Goal: Obtain resource: Download file/media

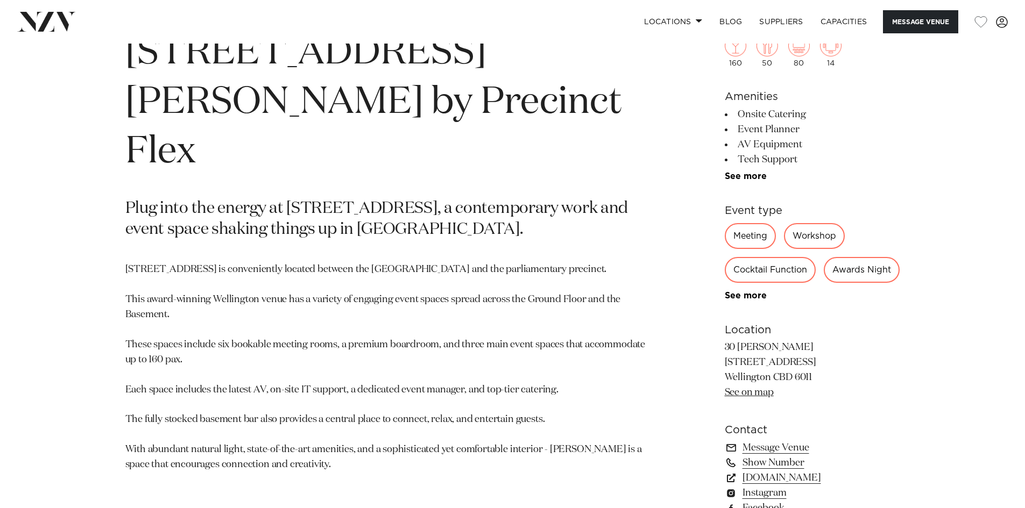
scroll to position [285, 0]
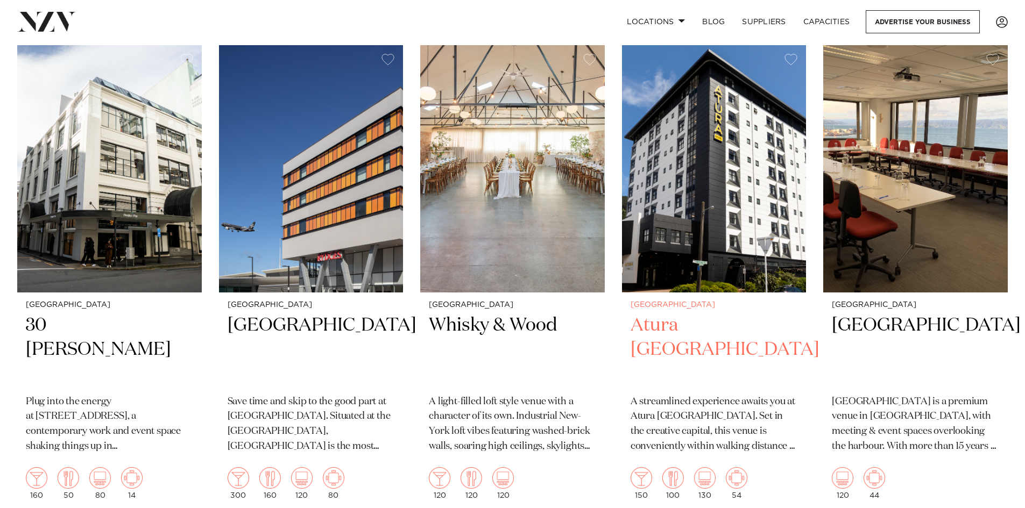
scroll to position [915, 0]
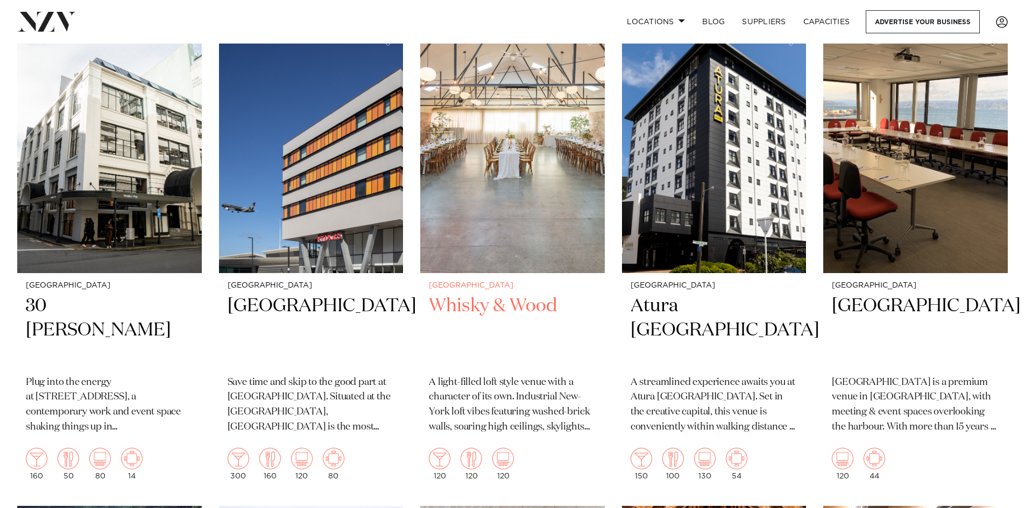
click at [494, 304] on h2 "Whisky & Wood" at bounding box center [512, 330] width 167 height 73
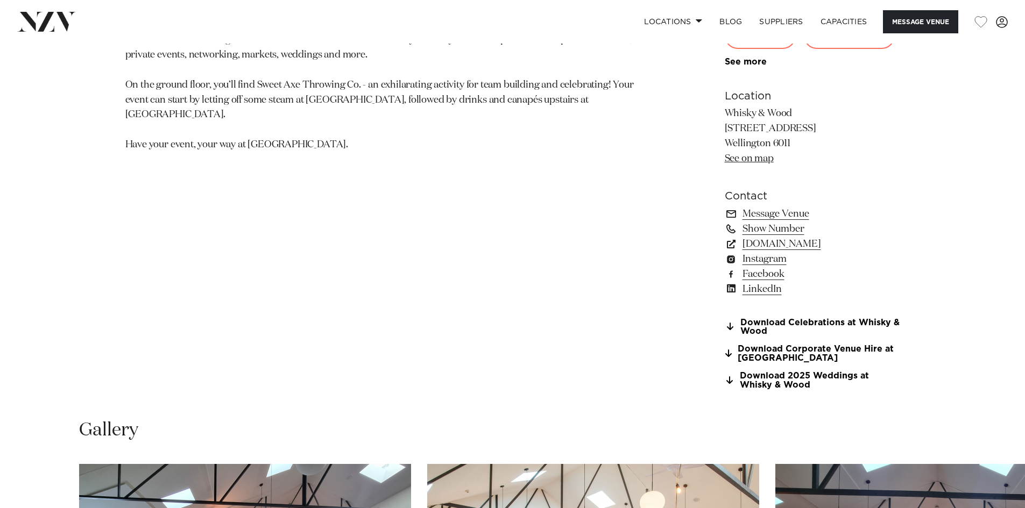
scroll to position [807, 0]
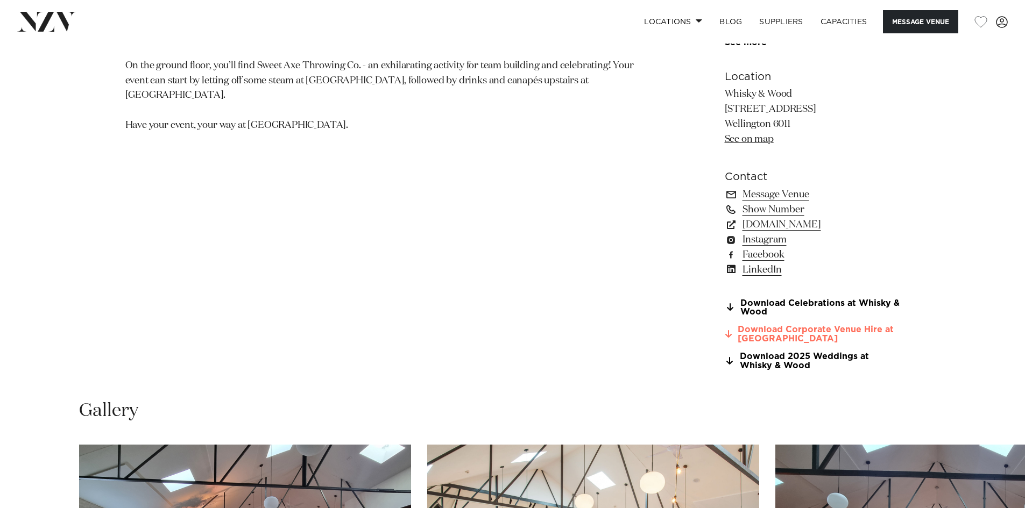
click at [753, 333] on link "Download Corporate Venue Hire at Whisky" at bounding box center [812, 335] width 175 height 18
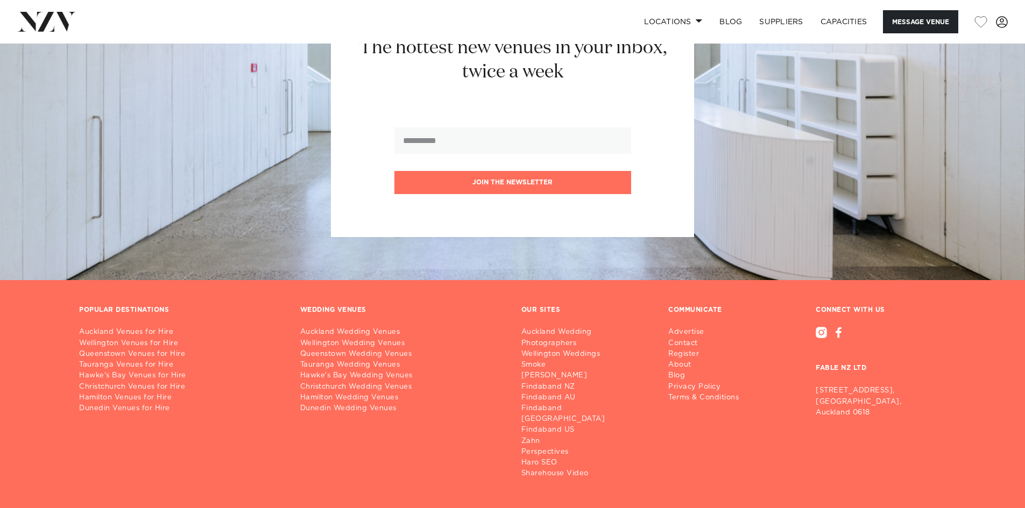
scroll to position [2852, 0]
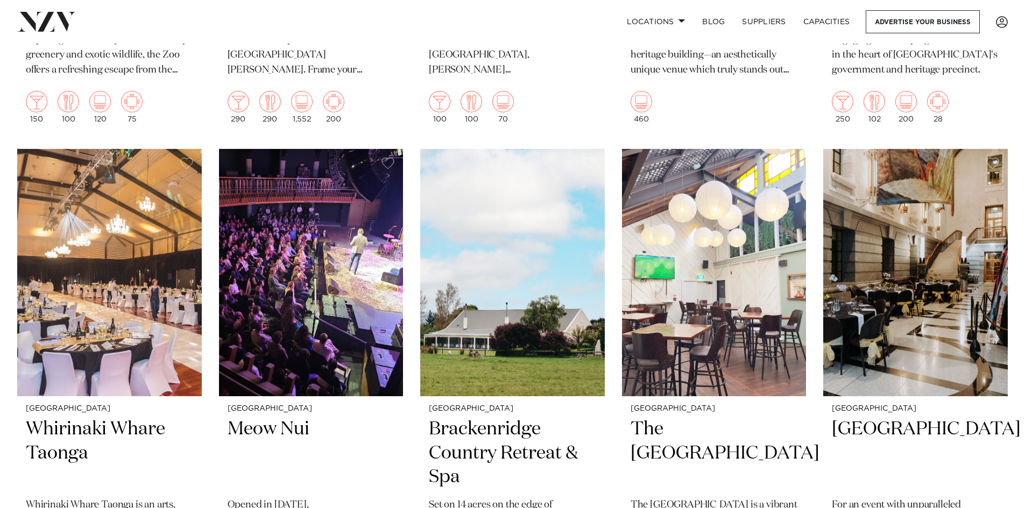
scroll to position [1776, 0]
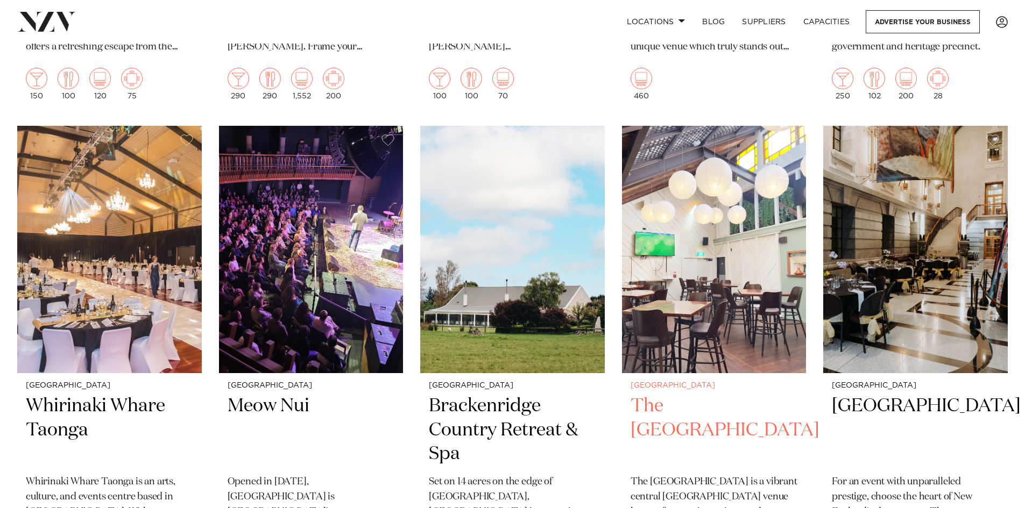
click at [677, 402] on h2 "The [GEOGRAPHIC_DATA]" at bounding box center [714, 430] width 167 height 73
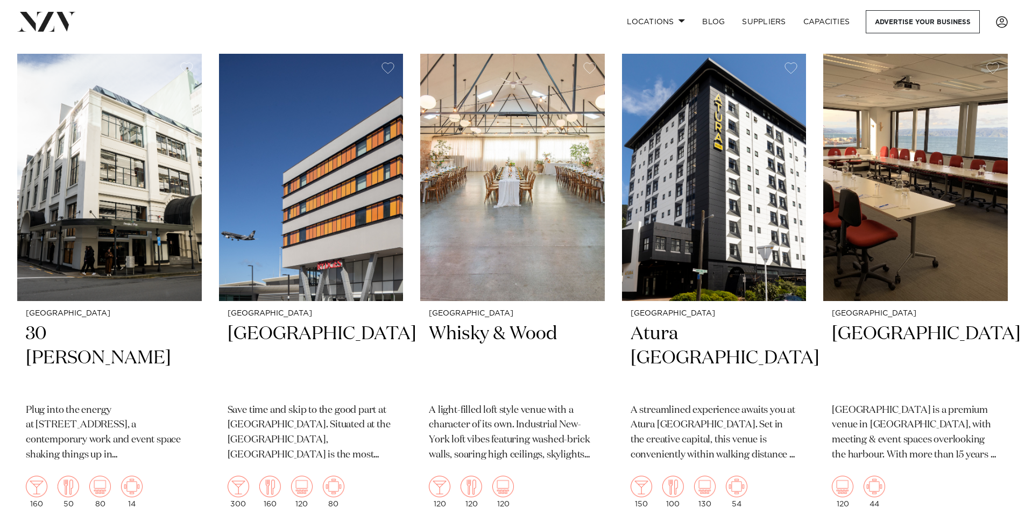
scroll to position [861, 0]
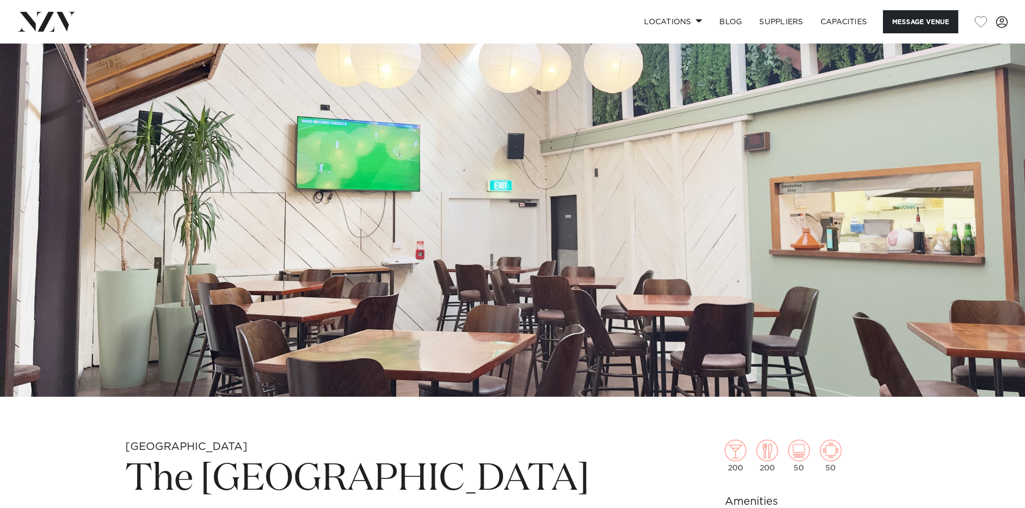
scroll to position [215, 0]
